Goal: Contribute content

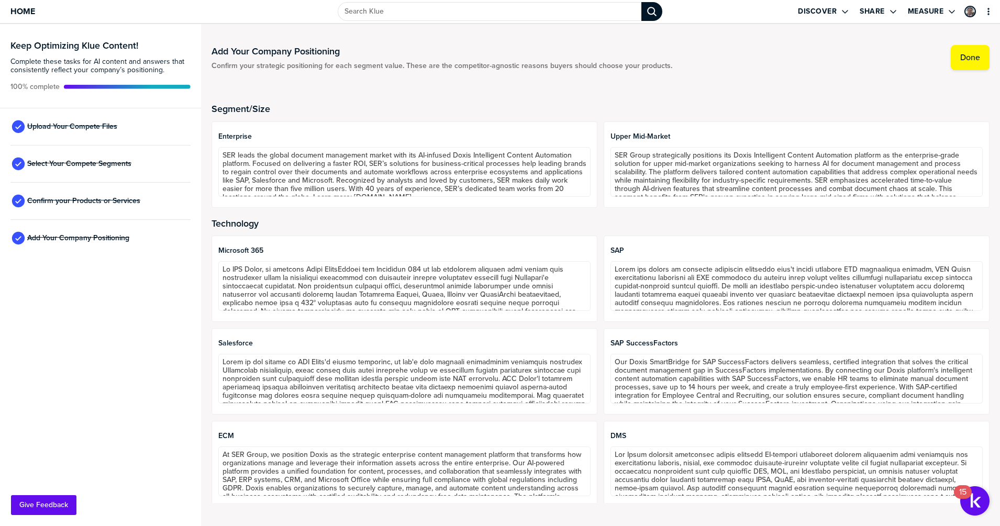
click at [88, 117] on div "Upload Your Compete Files" at bounding box center [100, 126] width 180 height 37
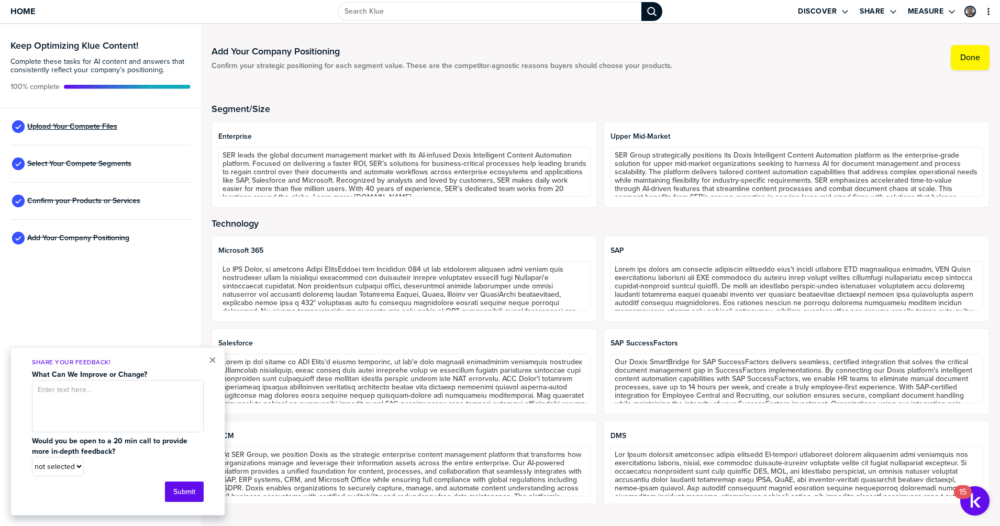
click at [88, 127] on span "Upload Your Compete Files" at bounding box center [72, 126] width 90 height 8
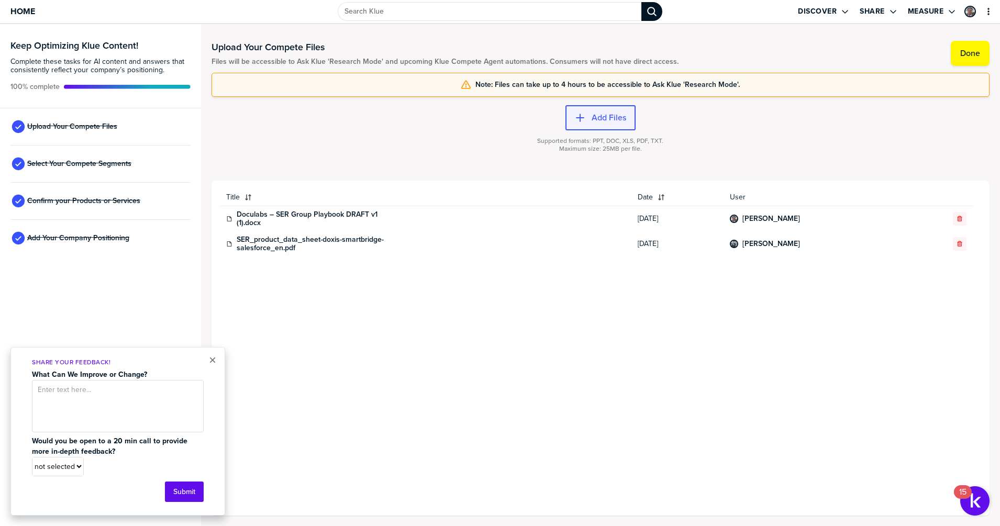
click at [604, 118] on label "Add Files" at bounding box center [608, 118] width 35 height 10
click at [600, 120] on label "Add Files" at bounding box center [608, 118] width 35 height 10
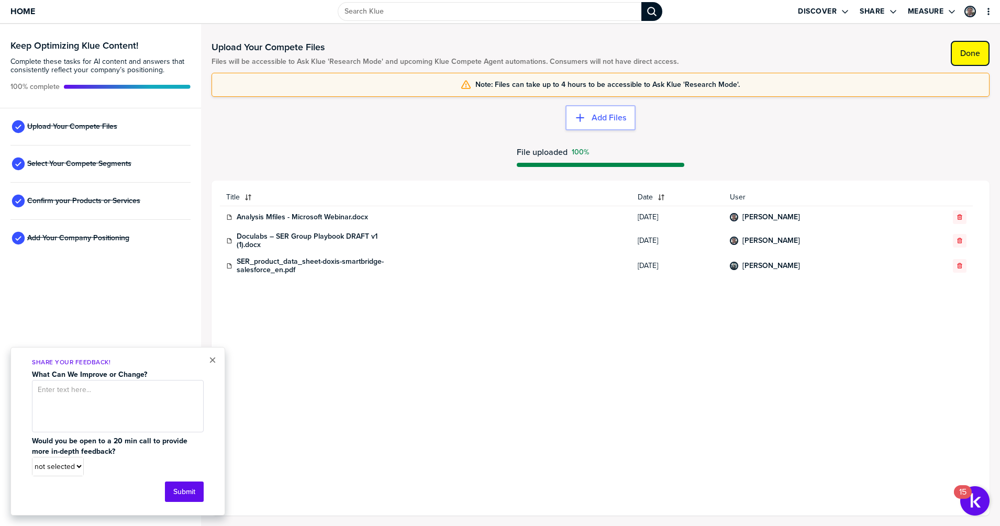
click at [969, 57] on label "Done" at bounding box center [970, 53] width 20 height 10
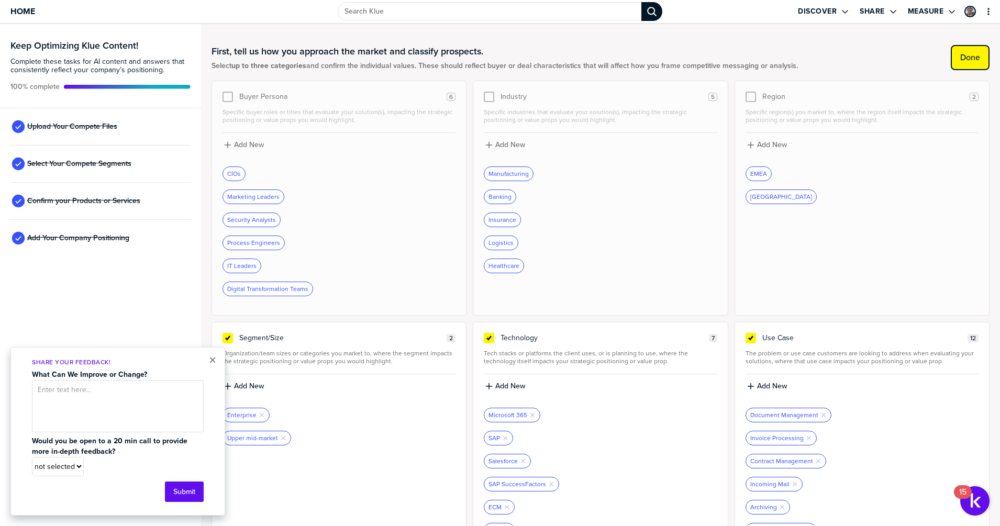
click at [969, 57] on label "Done" at bounding box center [970, 57] width 20 height 10
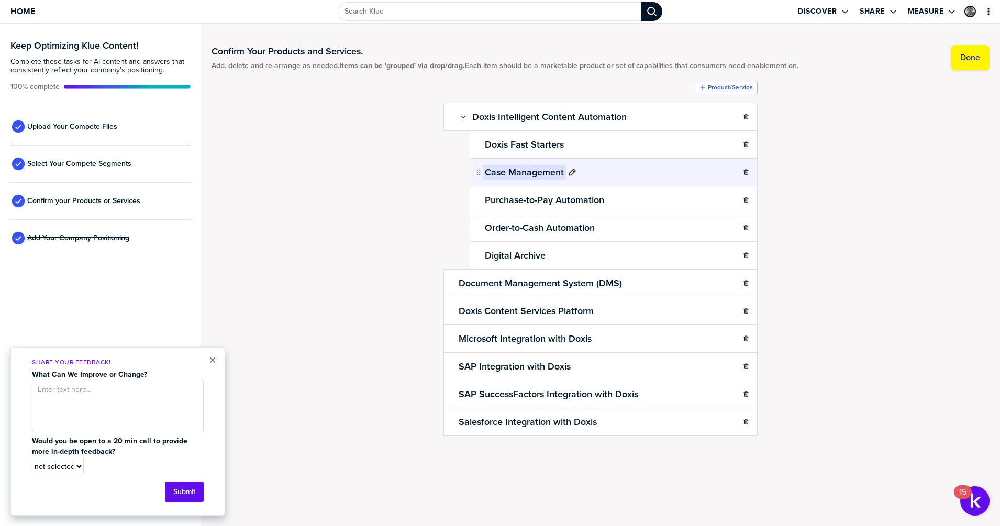
click at [539, 169] on h2 "Case Management" at bounding box center [524, 172] width 83 height 15
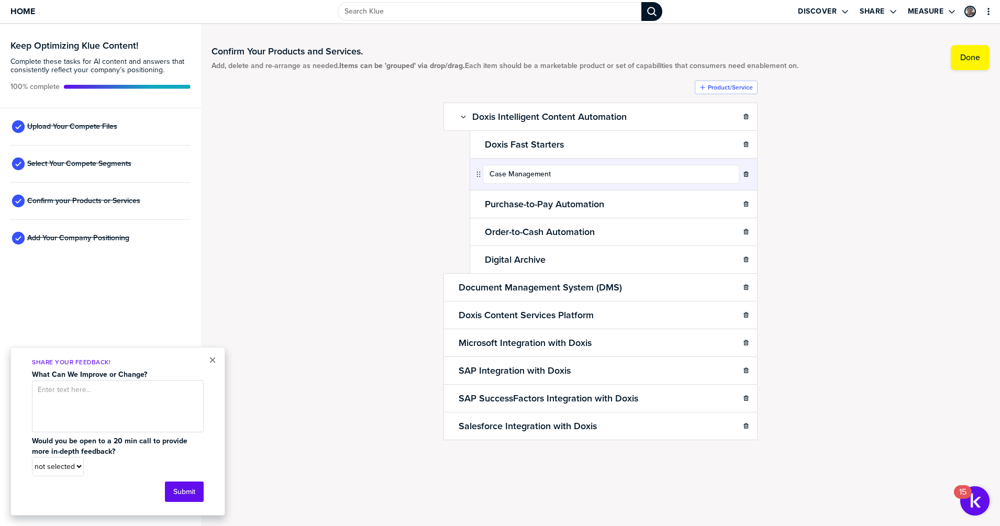
click at [389, 184] on div "Confirm Your Products and Services. Add, delete and re-arrange as needed. Items…" at bounding box center [600, 265] width 778 height 460
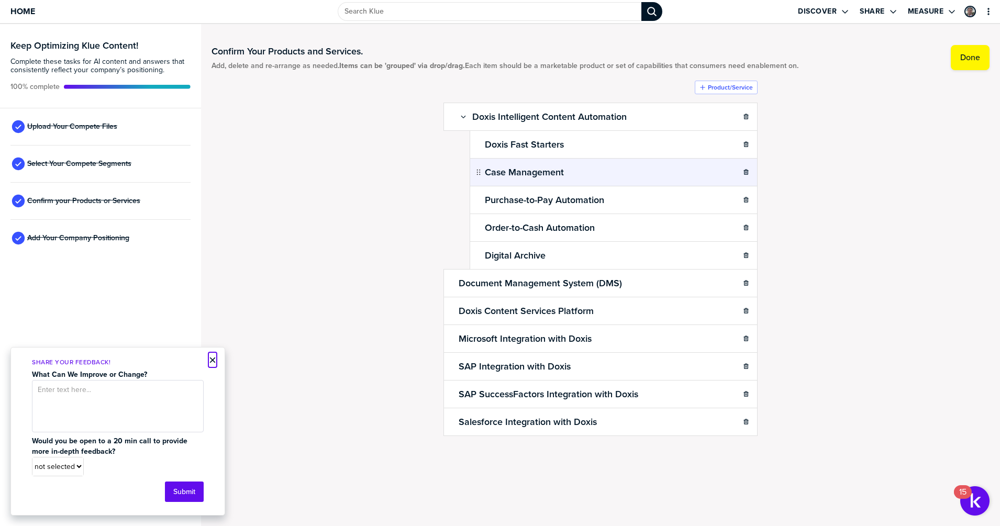
click at [211, 362] on button "×" at bounding box center [212, 360] width 7 height 13
